Goal: Task Accomplishment & Management: Manage account settings

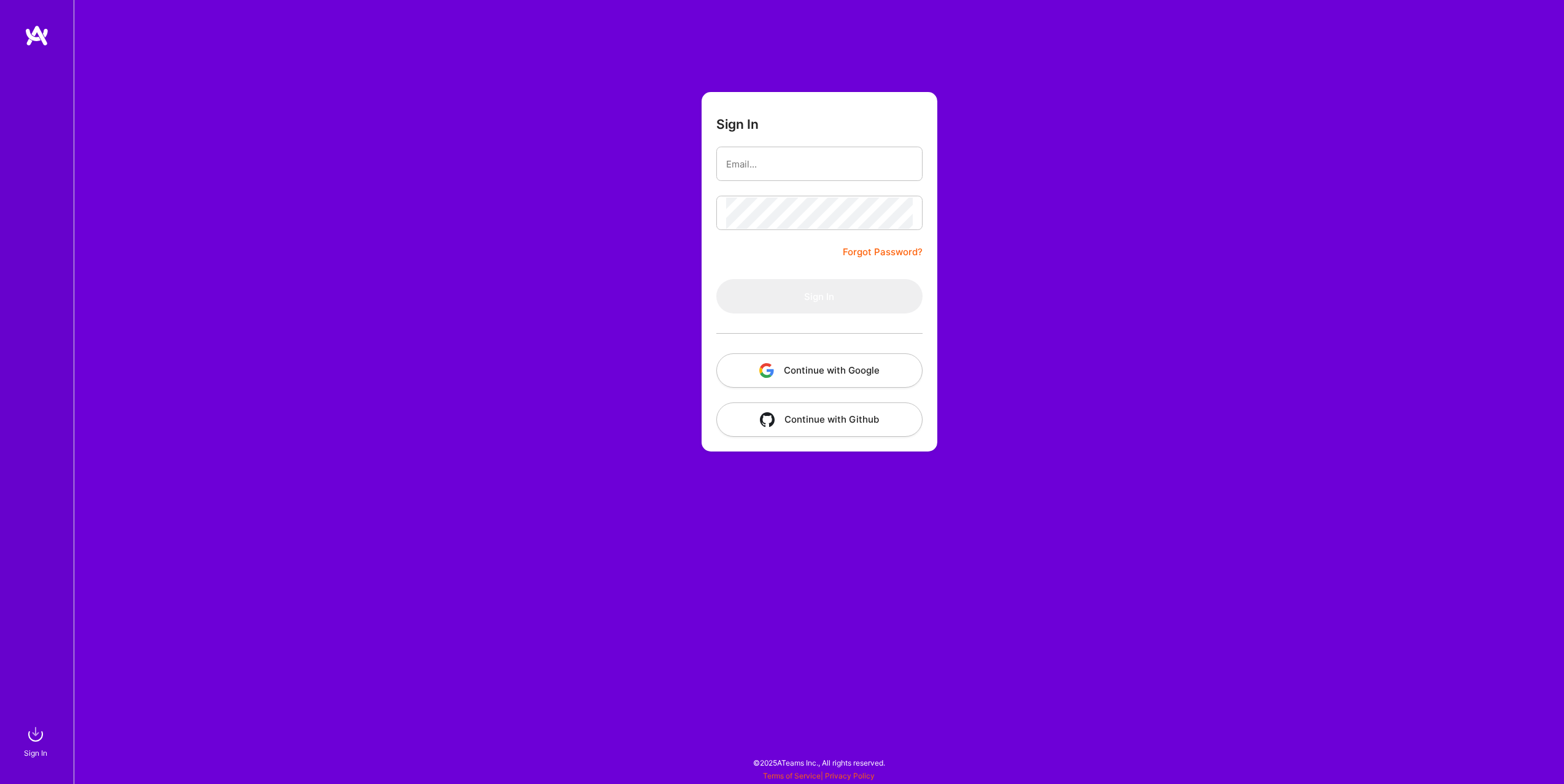
click at [797, 368] on button "Continue with Google" at bounding box center [819, 371] width 206 height 35
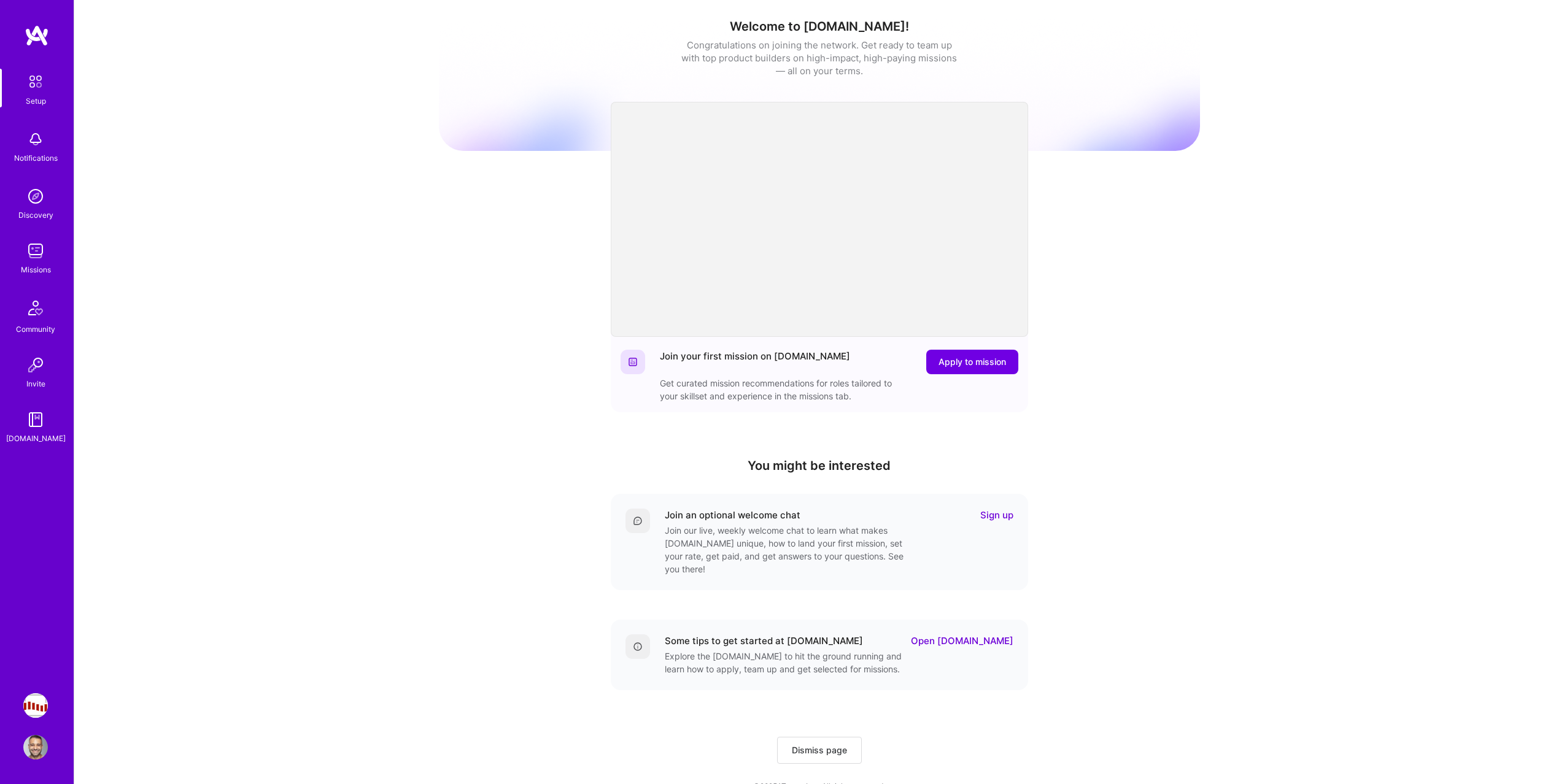
click at [35, 261] on img at bounding box center [35, 251] width 25 height 25
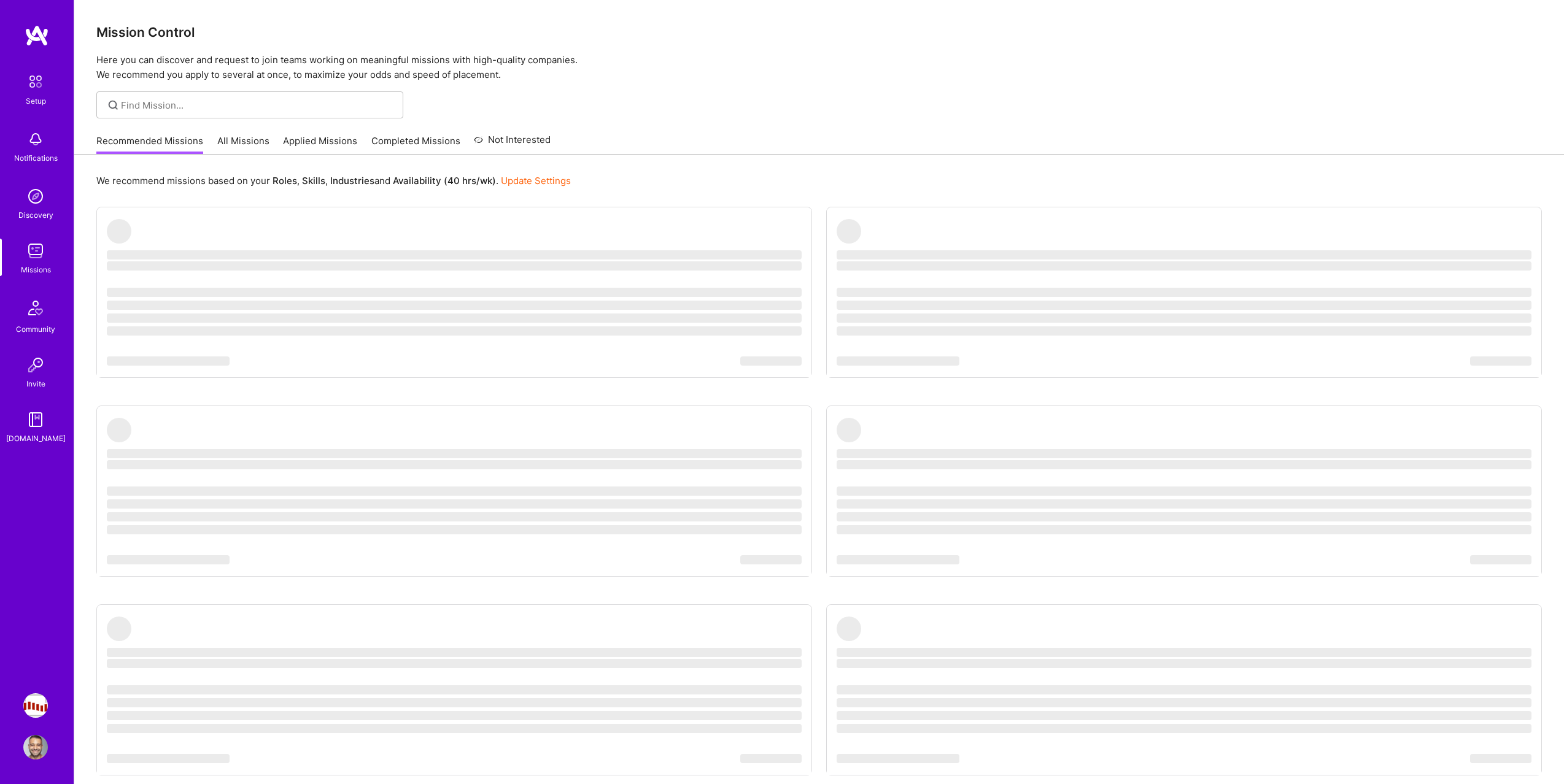
click at [228, 150] on link "All Missions" at bounding box center [243, 145] width 52 height 20
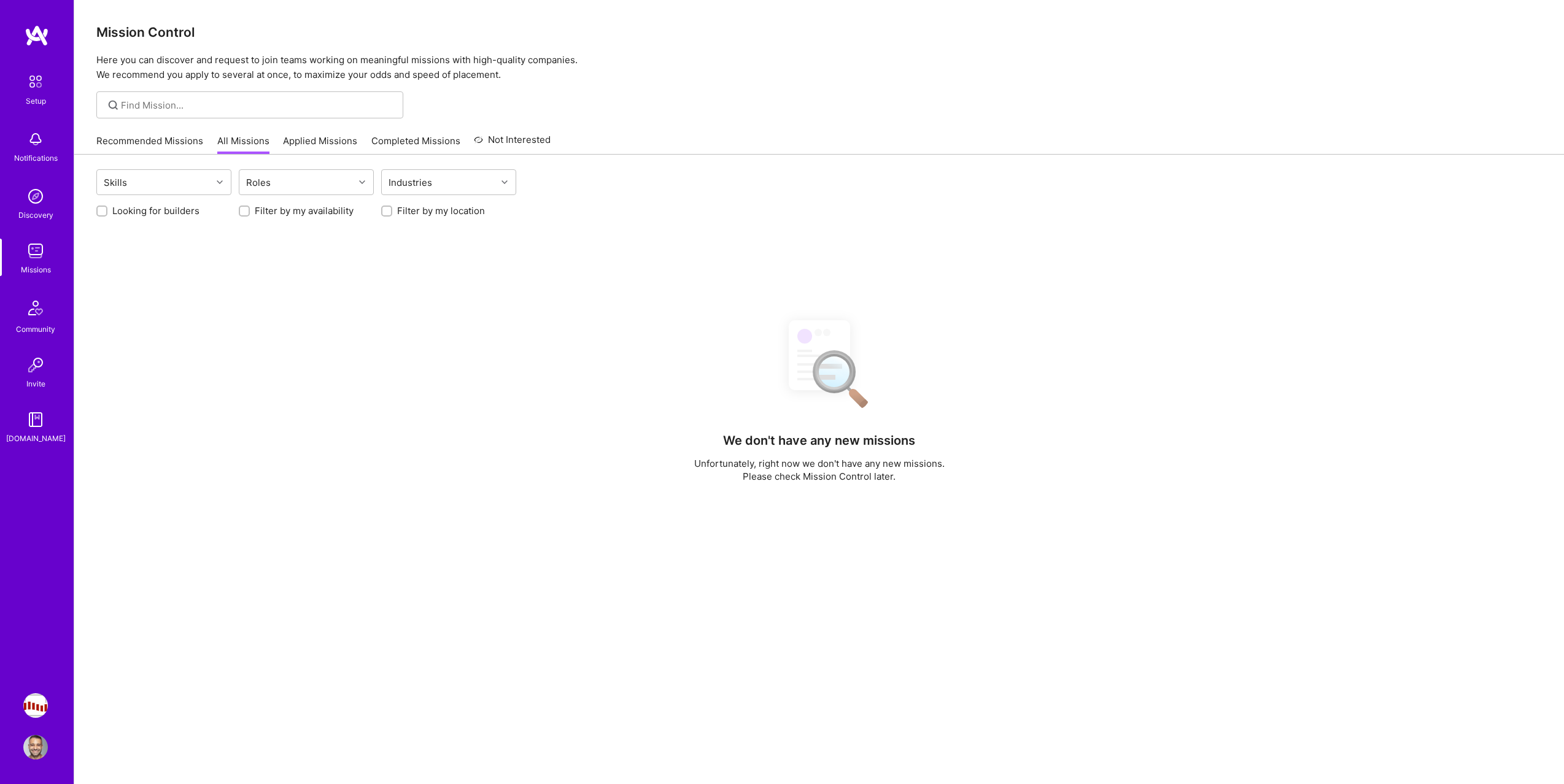
click at [301, 143] on link "Applied Missions" at bounding box center [320, 145] width 74 height 20
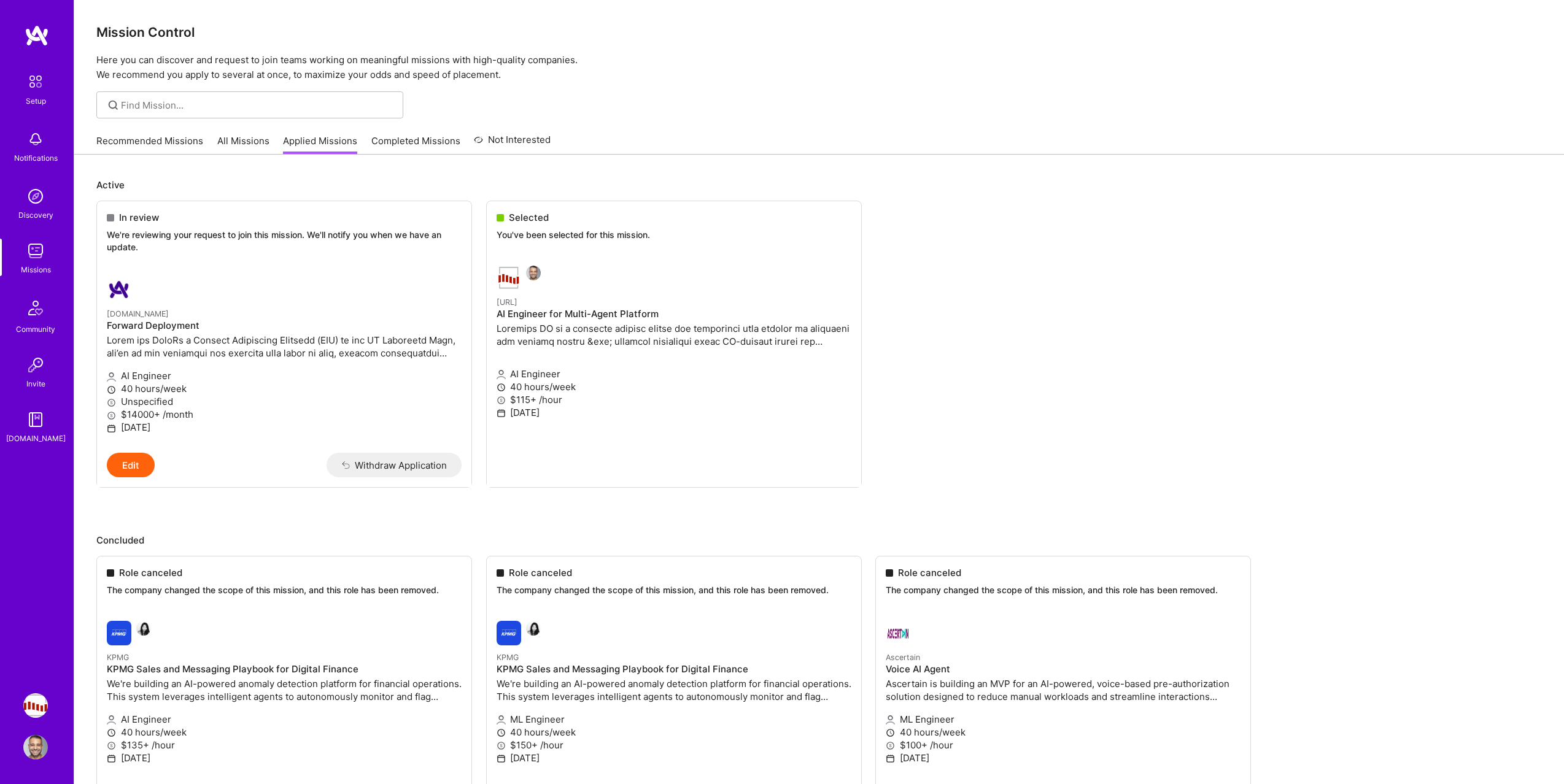
click at [236, 142] on link "All Missions" at bounding box center [243, 145] width 52 height 20
